Goal: Check status: Check status

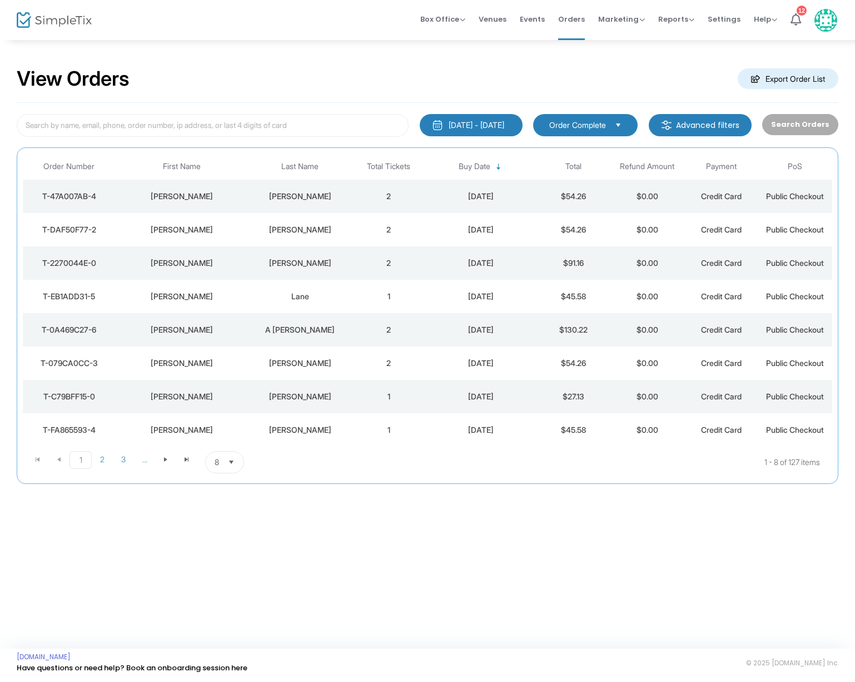
click at [302, 193] on div "[PERSON_NAME]" at bounding box center [300, 196] width 98 height 11
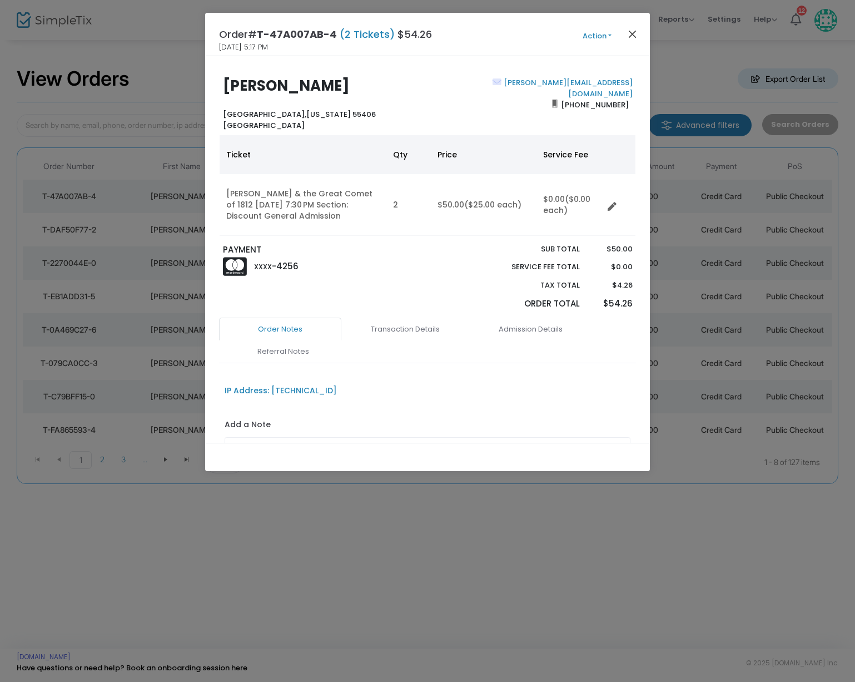
click at [635, 33] on button "Close" at bounding box center [633, 34] width 14 height 14
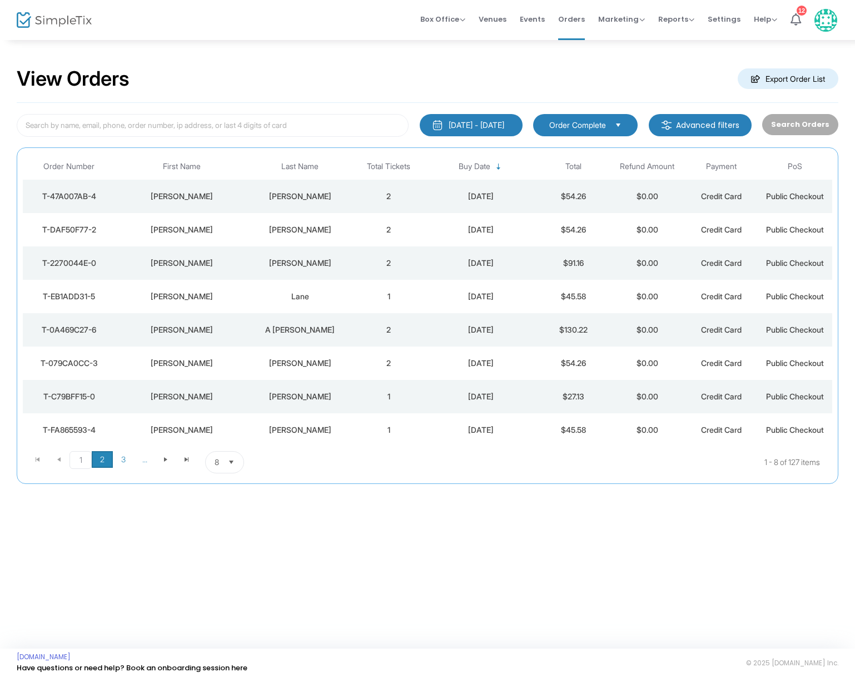
click at [108, 457] on span "2" at bounding box center [102, 459] width 21 height 17
click at [80, 462] on span "1" at bounding box center [80, 459] width 21 height 17
